Goal: Task Accomplishment & Management: Complete application form

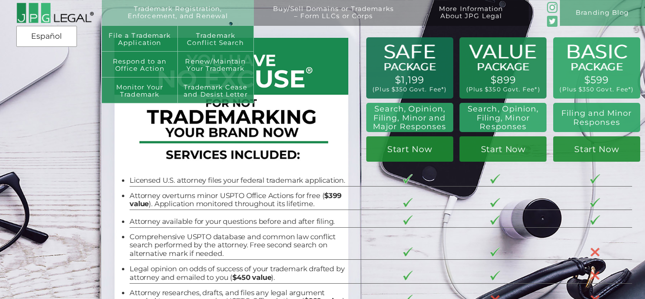
click at [170, 14] on link "Trademark Registration, Enforcement, and Renewal" at bounding box center [177, 18] width 139 height 26
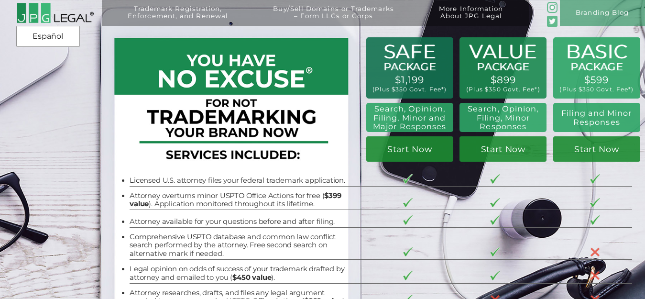
click at [170, 14] on link "Trademark Registration, Enforcement, and Renewal" at bounding box center [177, 18] width 139 height 26
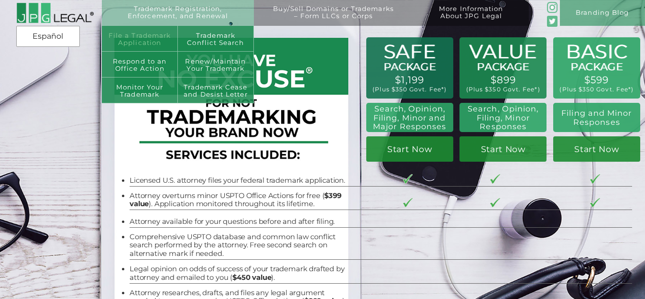
click at [159, 37] on link "File a Trademark Application" at bounding box center [140, 39] width 76 height 26
click at [151, 36] on link "File a Trademark Application" at bounding box center [140, 39] width 76 height 26
click at [205, 61] on link "Renew/Maintain Your Trademark" at bounding box center [216, 65] width 76 height 26
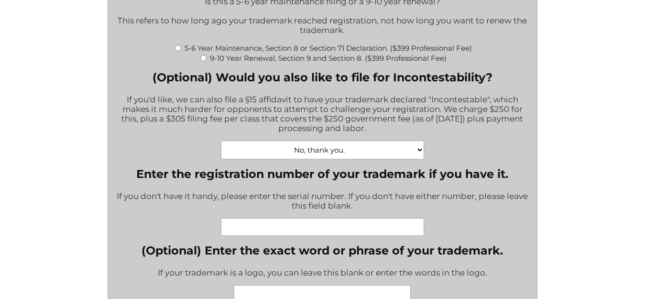
scroll to position [334, 0]
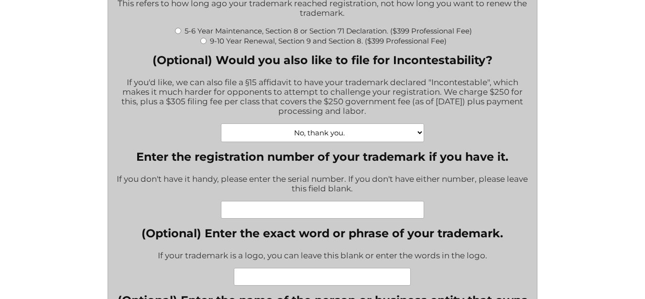
click at [420, 136] on select "No, thank you. Yes, Incontestability for one class. ($555) Yes, Incontestabilit…" at bounding box center [322, 132] width 203 height 19
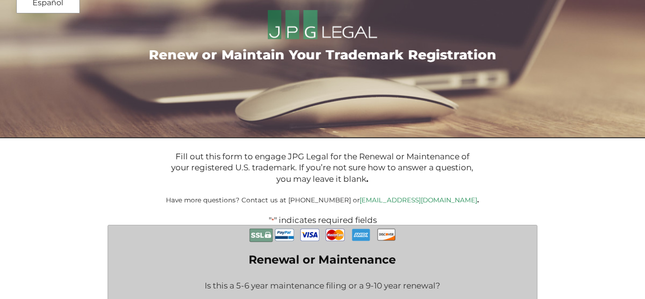
scroll to position [0, 0]
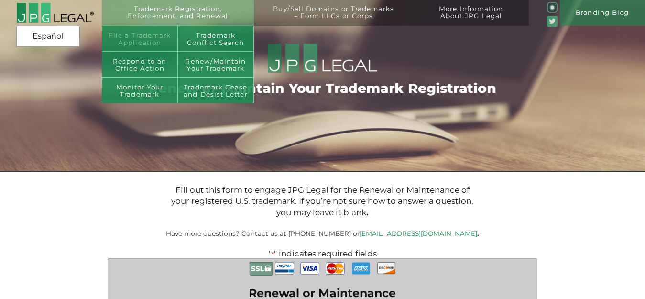
click at [147, 36] on link "File a Trademark Application" at bounding box center [140, 39] width 76 height 26
